Goal: Task Accomplishment & Management: Manage account settings

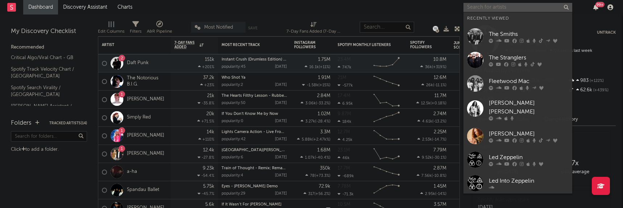
click at [498, 9] on input "text" at bounding box center [517, 7] width 109 height 9
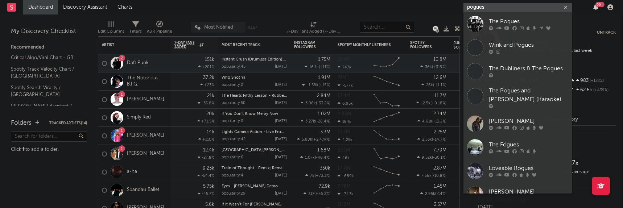
type input "pogues"
click at [503, 24] on div "The Pogues" at bounding box center [528, 21] width 80 height 9
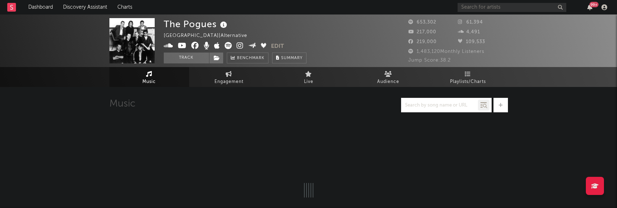
select select "6m"
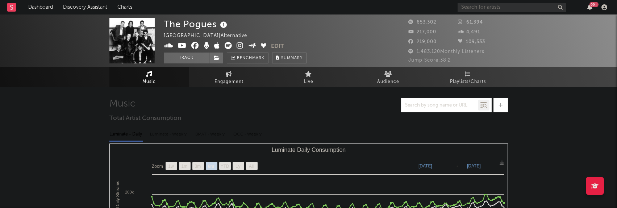
click at [278, 46] on button "Edit" at bounding box center [277, 46] width 13 height 9
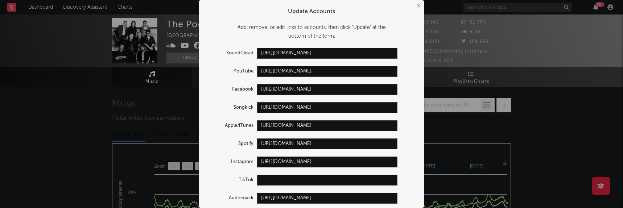
click at [280, 179] on input "text" at bounding box center [327, 180] width 140 height 11
paste input "[URL][DOMAIN_NAME]"
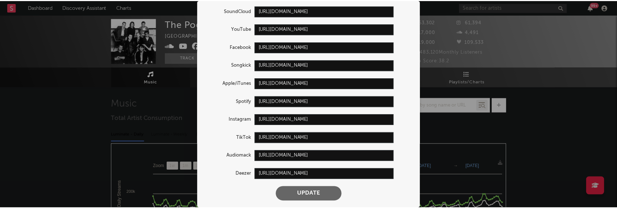
scroll to position [43, 0]
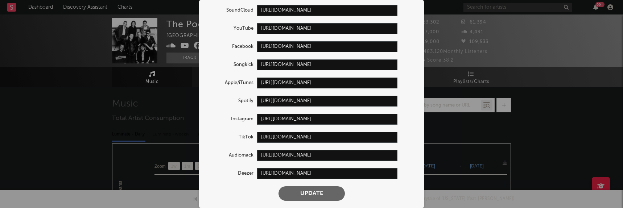
type input "[URL][DOMAIN_NAME]"
click at [325, 197] on button "Update" at bounding box center [311, 193] width 66 height 14
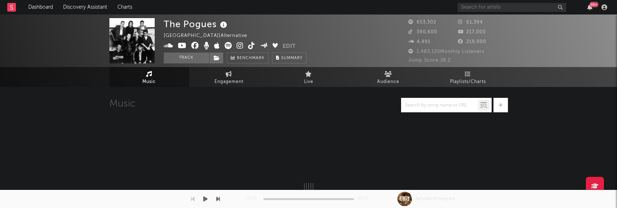
select select "6m"
